Goal: Check status: Verify the current state of an ongoing process or item

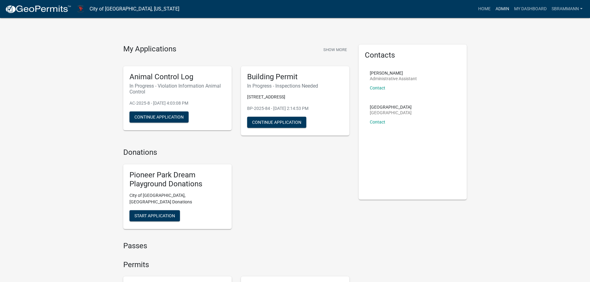
click at [502, 6] on link "Admin" at bounding box center [502, 9] width 19 height 12
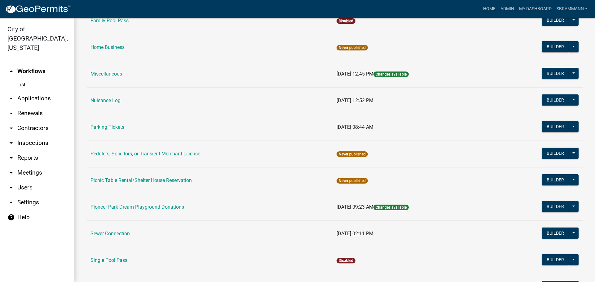
scroll to position [375, 0]
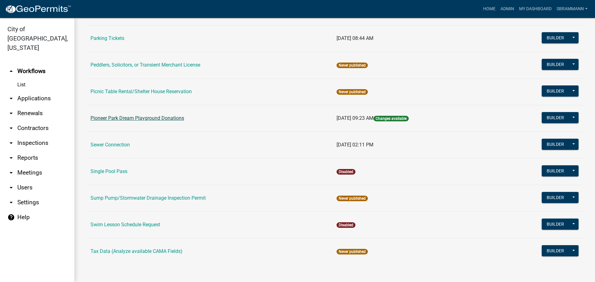
click at [129, 118] on link "Pioneer Park Dream Playground Donations" at bounding box center [137, 118] width 94 height 6
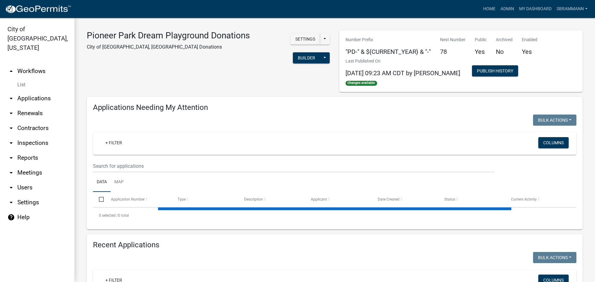
select select "3: 100"
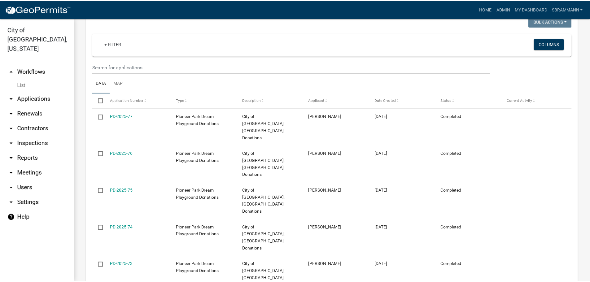
scroll to position [268, 0]
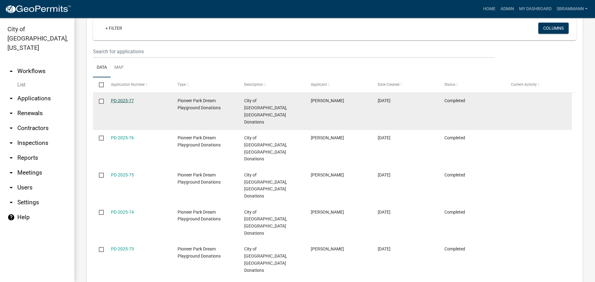
click at [117, 101] on link "PD-2025-77" at bounding box center [122, 100] width 23 height 5
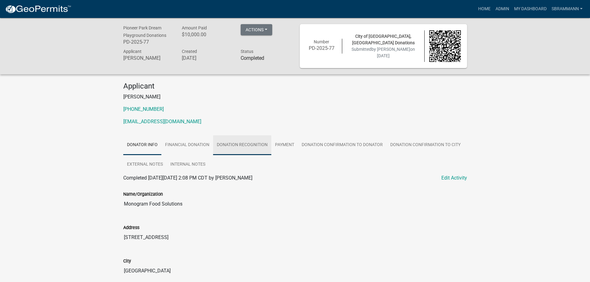
click at [234, 142] on link "Donation Recognition" at bounding box center [242, 145] width 58 height 20
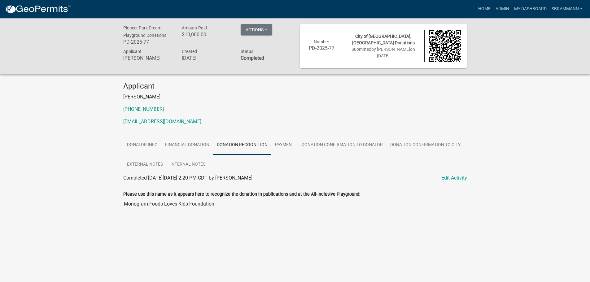
drag, startPoint x: 218, startPoint y: 204, endPoint x: 124, endPoint y: 208, distance: 93.6
click at [124, 208] on input "Monogram Foods Loves Kids Foundation" at bounding box center [295, 204] width 344 height 12
click at [91, 195] on div "Pioneer Park Dream Playground Donations PD-2025-77 Amount Paid $10,000.00 Actio…" at bounding box center [295, 126] width 590 height 216
